Goal: Book appointment/travel/reservation

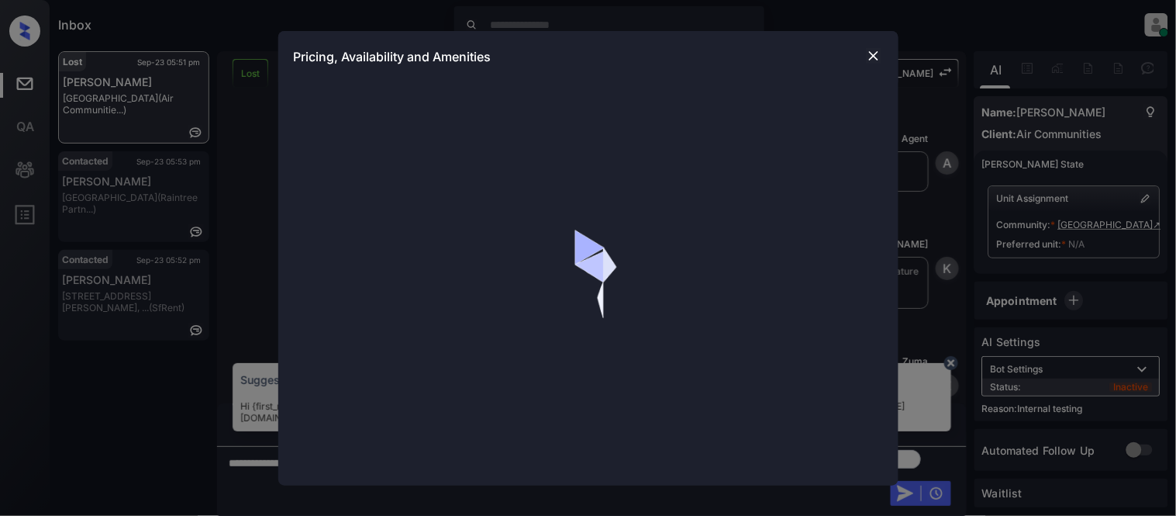
scroll to position [6621, 0]
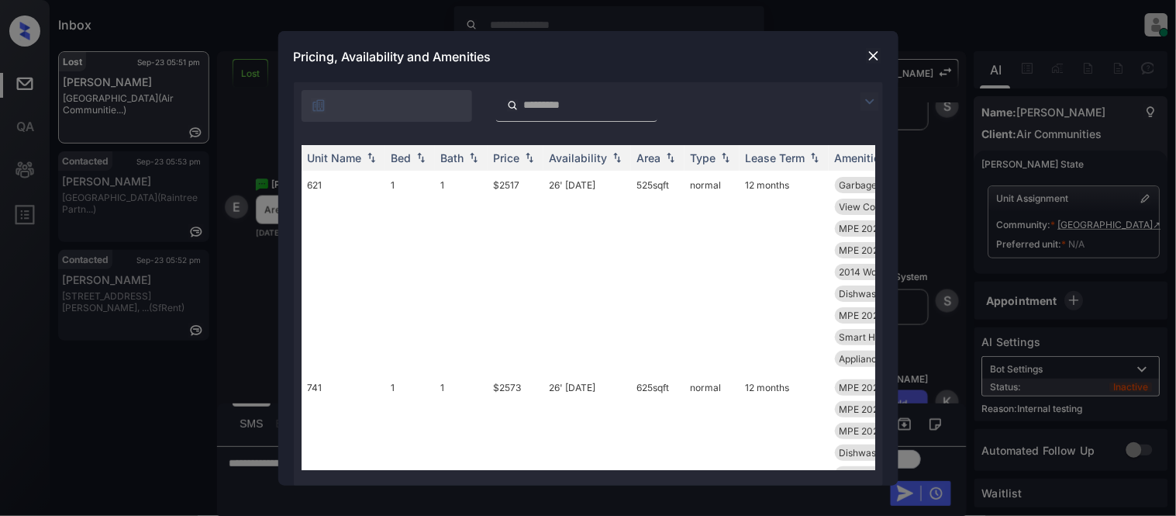
click at [865, 99] on img at bounding box center [870, 101] width 19 height 19
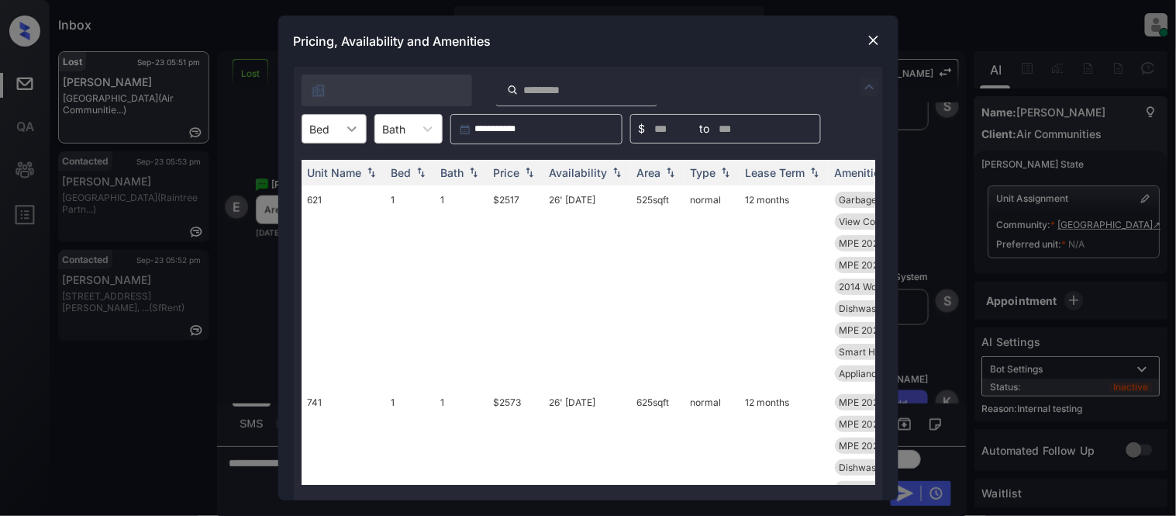
click at [344, 129] on div at bounding box center [352, 129] width 28 height 28
click at [328, 199] on div "2" at bounding box center [334, 195] width 65 height 28
click at [516, 176] on div "Price" at bounding box center [507, 172] width 26 height 13
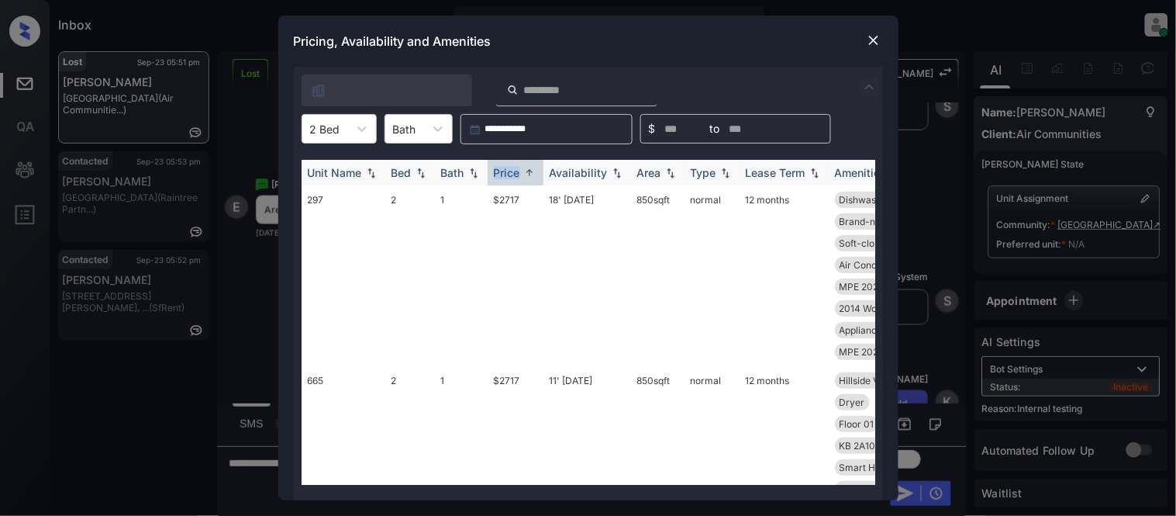
click at [516, 176] on div "Price" at bounding box center [507, 172] width 26 height 13
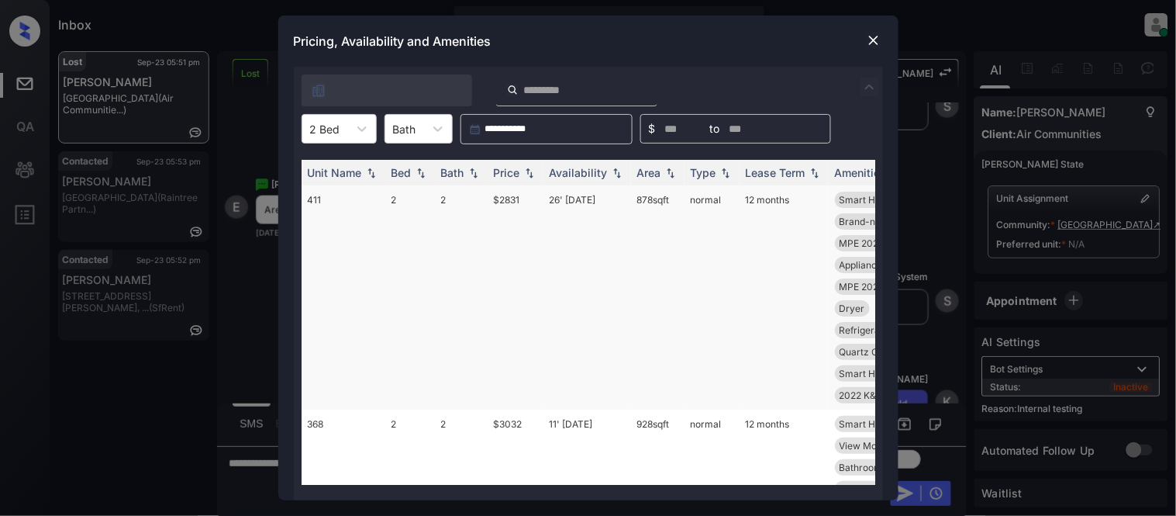
click at [506, 199] on td "$2831" at bounding box center [516, 297] width 56 height 224
click at [515, 176] on div "Price" at bounding box center [507, 172] width 26 height 13
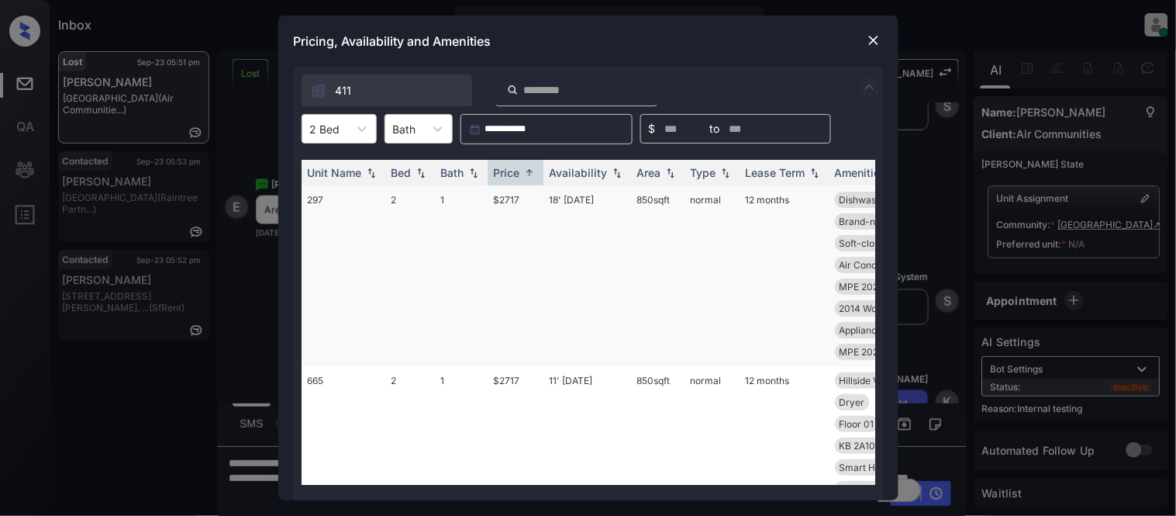
click at [507, 205] on td "$2717" at bounding box center [516, 275] width 56 height 181
click at [508, 205] on td "$2717" at bounding box center [516, 275] width 56 height 181
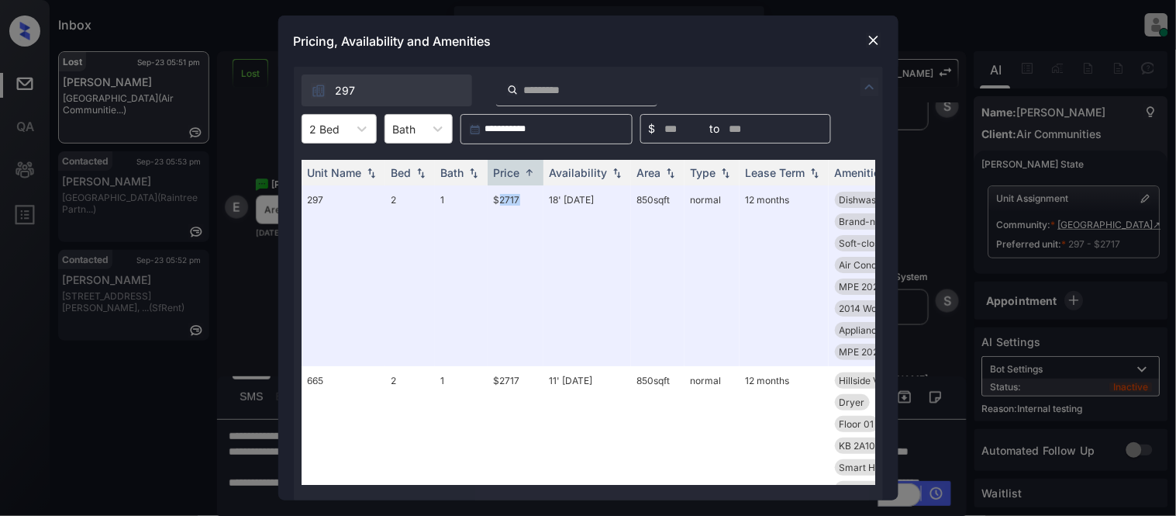
click at [868, 45] on img at bounding box center [874, 41] width 16 height 16
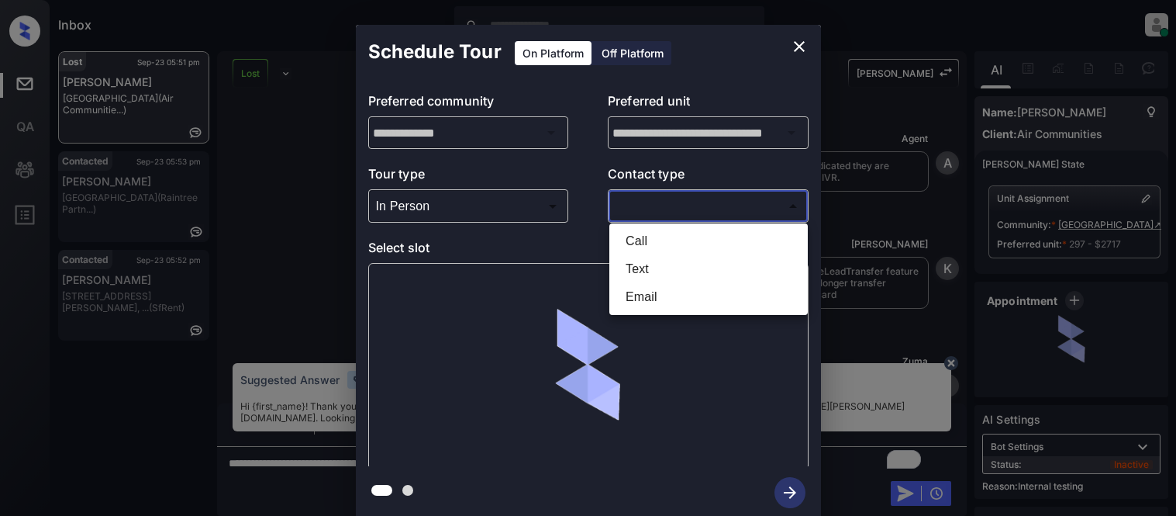
click at [637, 267] on li "Text" at bounding box center [708, 269] width 191 height 28
type input "****"
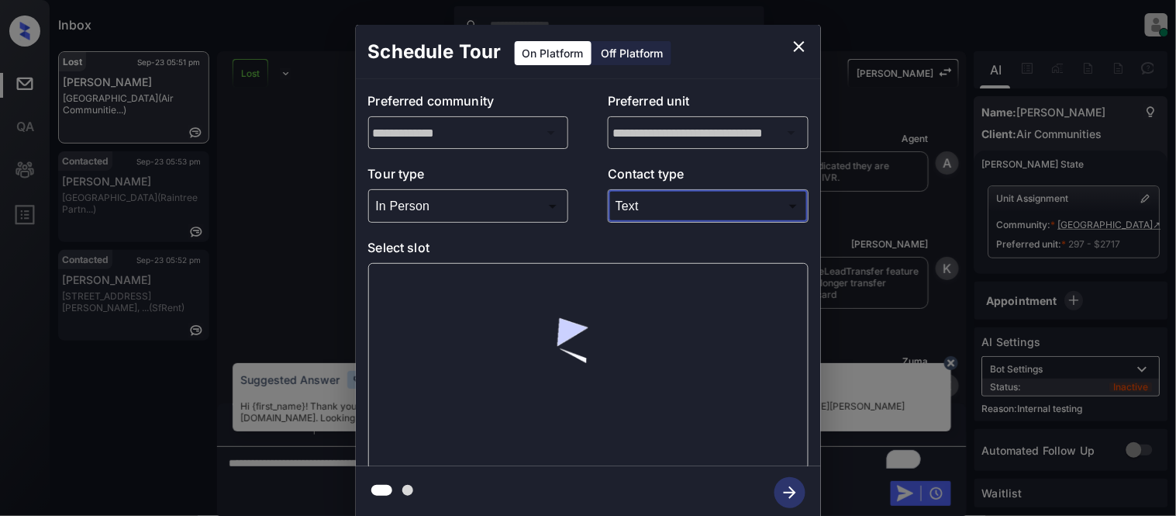
scroll to position [7254, 0]
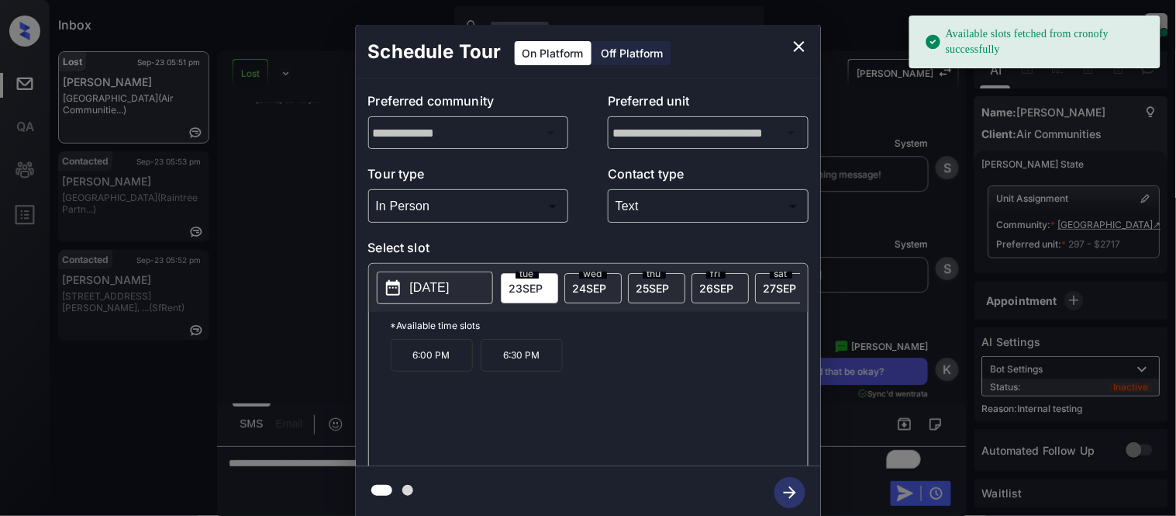
click at [437, 367] on p "6:00 PM" at bounding box center [432, 355] width 82 height 33
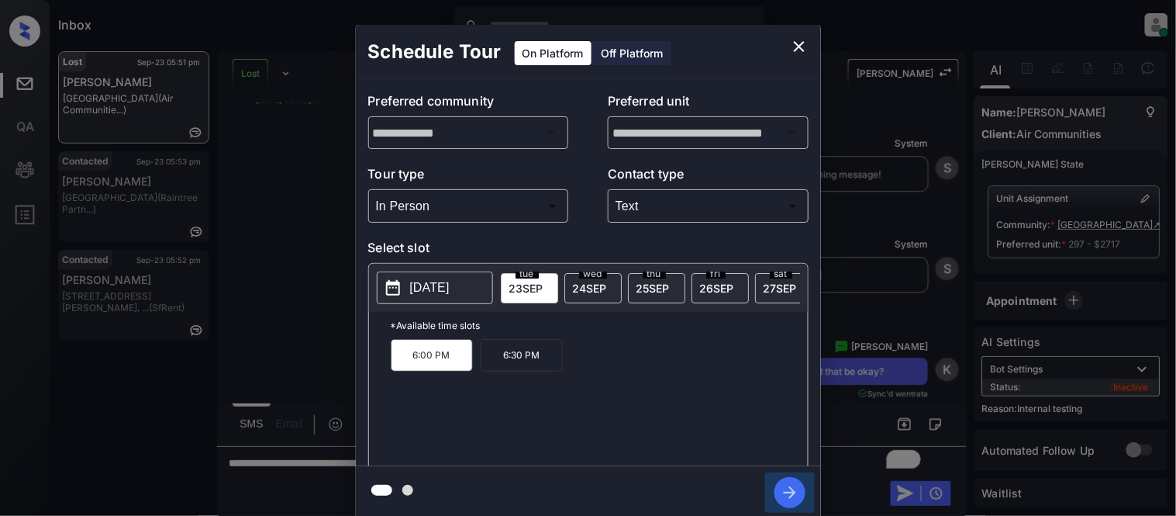
click at [795, 487] on icon "button" at bounding box center [790, 492] width 31 height 31
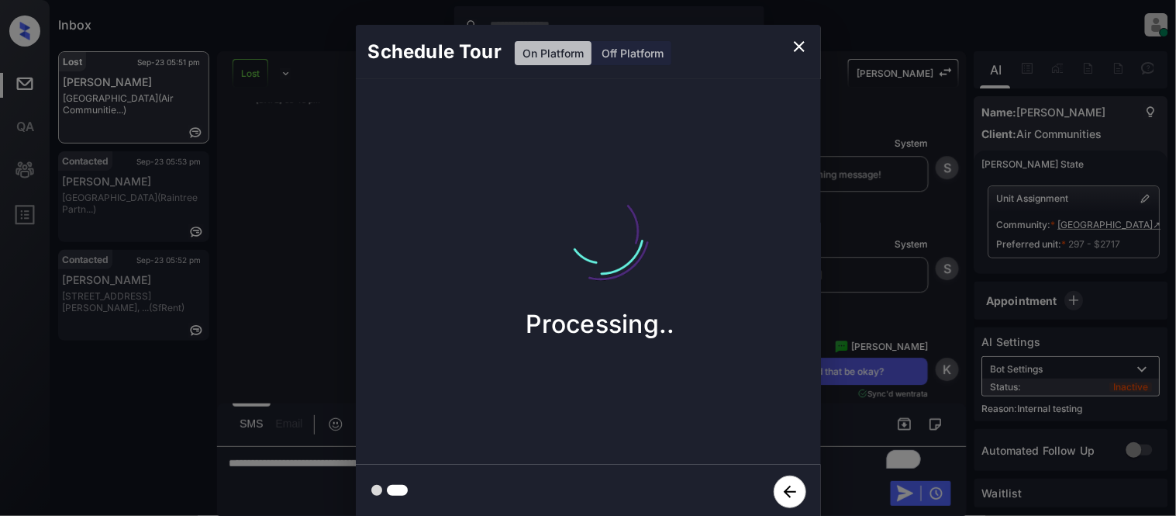
click at [893, 336] on div "Schedule Tour On Platform Off Platform Processing.." at bounding box center [588, 272] width 1176 height 544
